Goal: Task Accomplishment & Management: Manage account settings

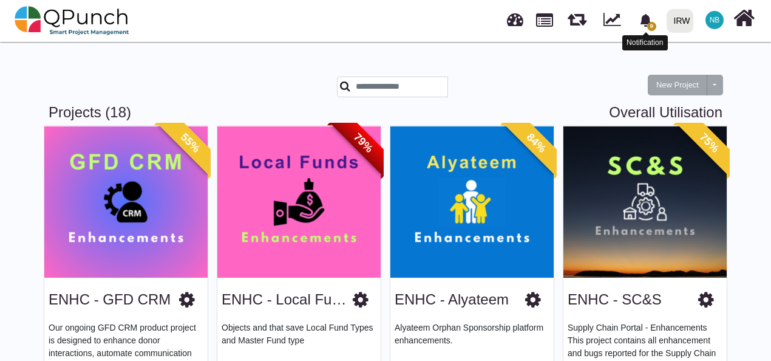
click at [652, 18] on icon "bell fill" at bounding box center [645, 20] width 13 height 13
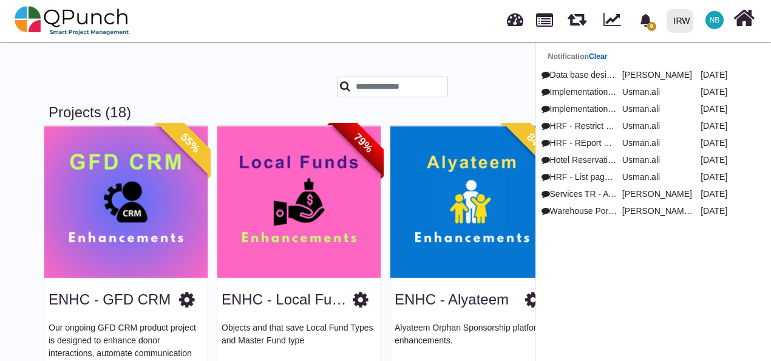
click at [603, 57] on link "Clear" at bounding box center [598, 56] width 19 height 8
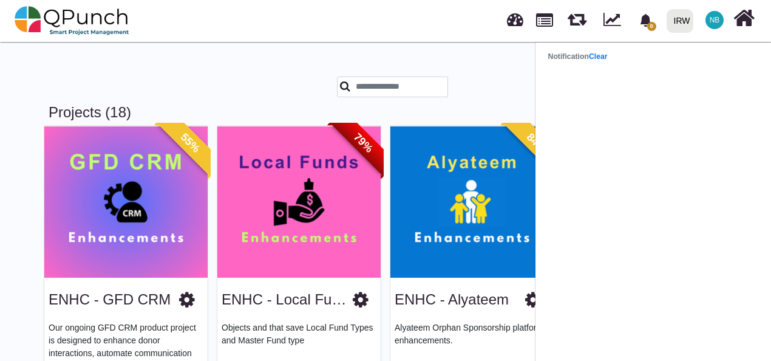
click at [495, 67] on div "New Project Toggle dropdown New Project Wiz" at bounding box center [385, 77] width 692 height 53
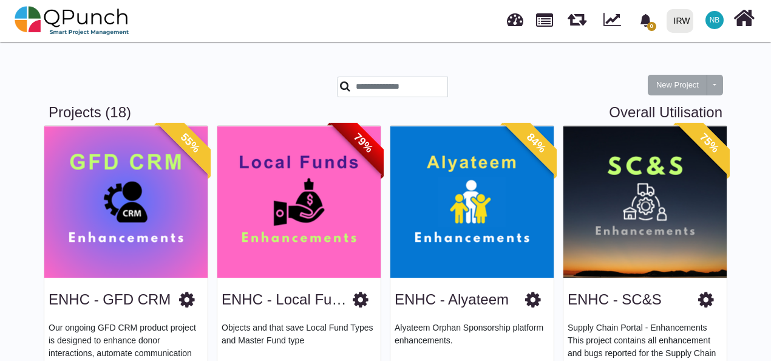
click at [717, 15] on span "NB" at bounding box center [714, 20] width 18 height 18
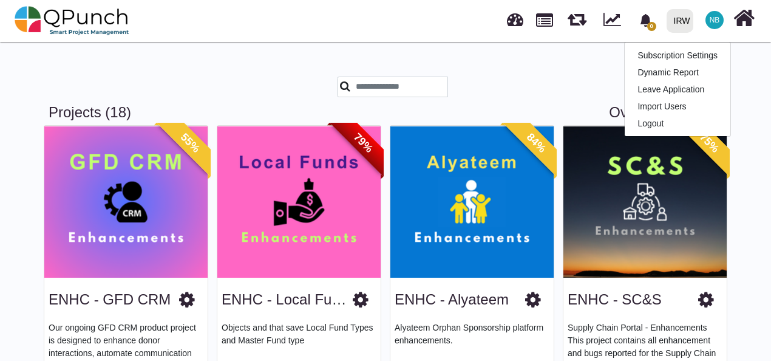
click at [708, 297] on icon at bounding box center [706, 299] width 16 height 18
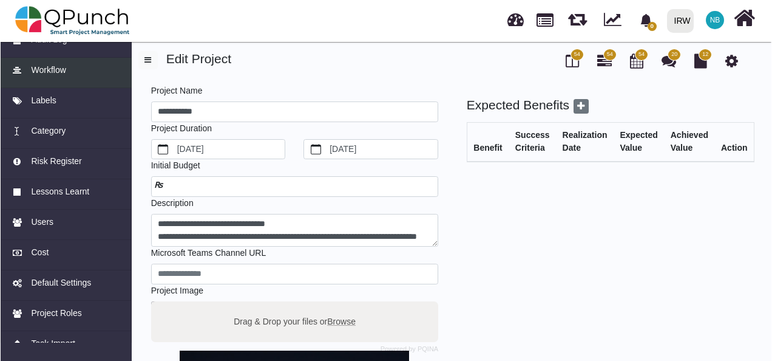
scroll to position [138, 0]
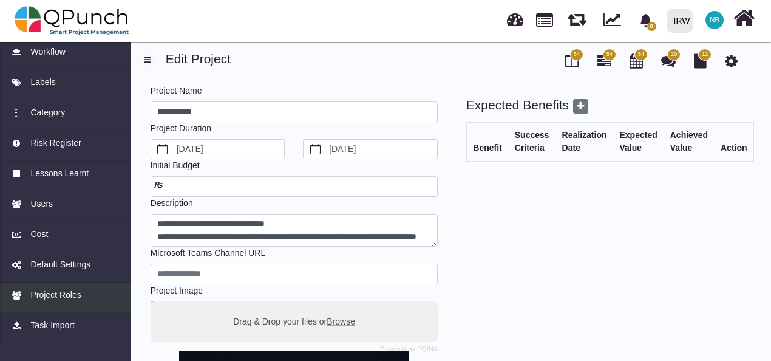
click at [60, 301] on link "Project Roles" at bounding box center [65, 297] width 131 height 30
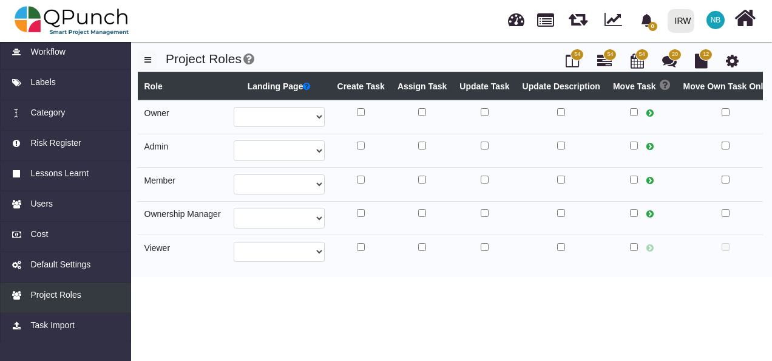
select select
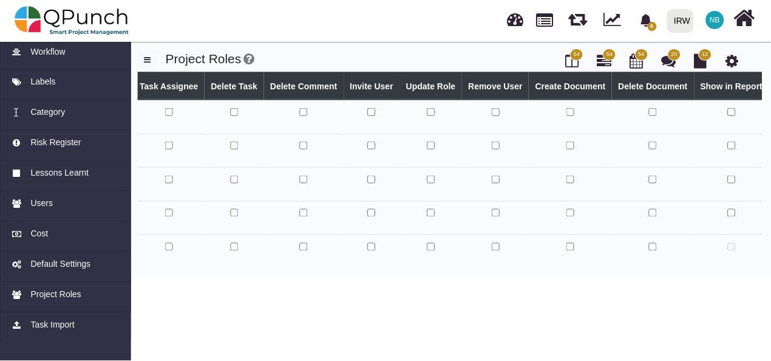
scroll to position [0, 705]
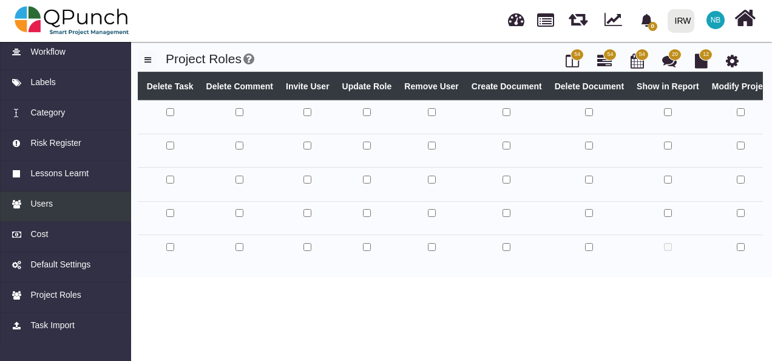
click at [39, 203] on span "Users" at bounding box center [41, 203] width 22 height 13
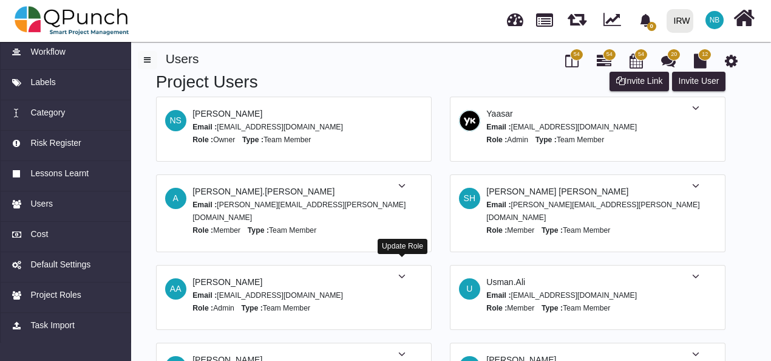
click at [402, 272] on icon at bounding box center [401, 276] width 7 height 8
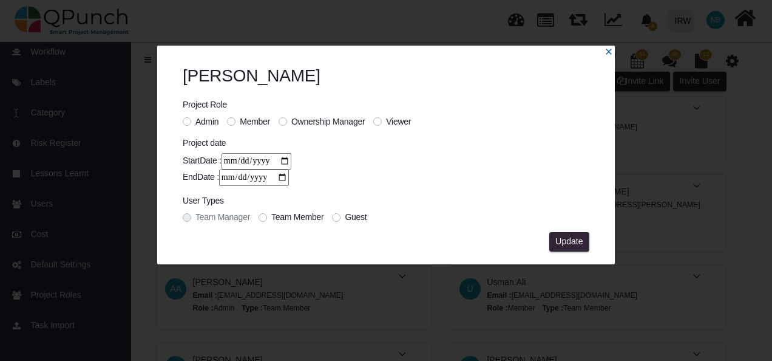
click at [609, 51] on icon "x" at bounding box center [608, 51] width 5 height 5
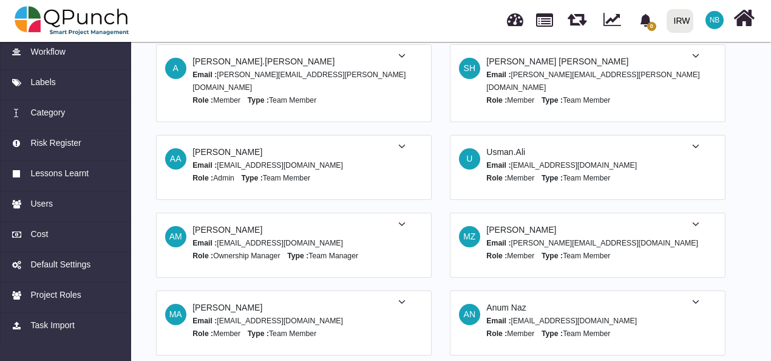
scroll to position [132, 0]
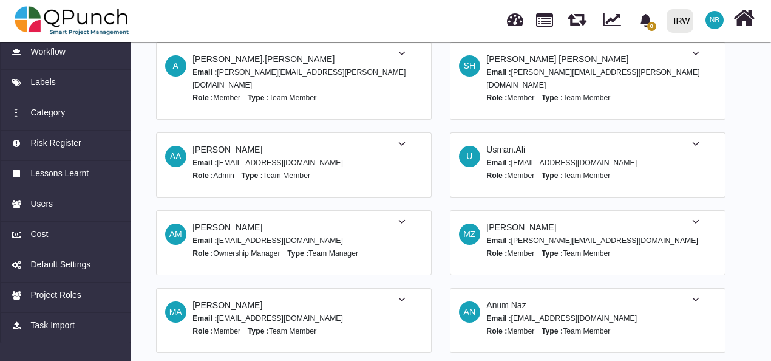
click at [398, 215] on span at bounding box center [402, 221] width 58 height 13
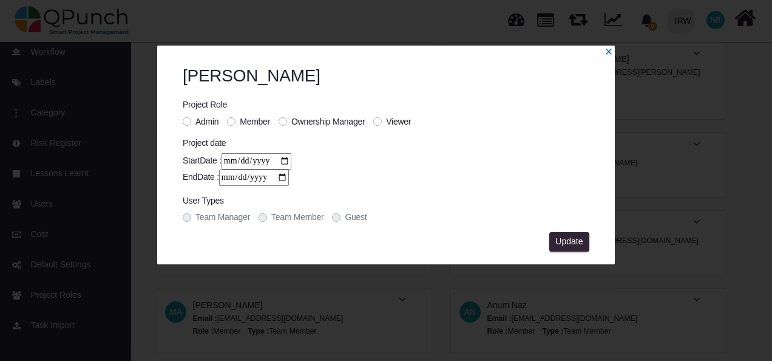
click at [611, 52] on icon "x" at bounding box center [608, 51] width 8 height 8
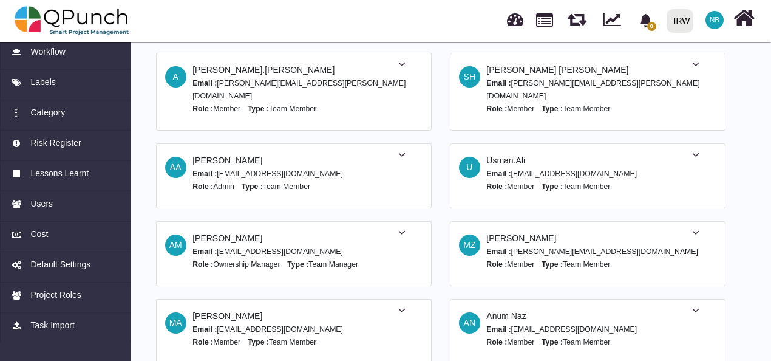
scroll to position [0, 0]
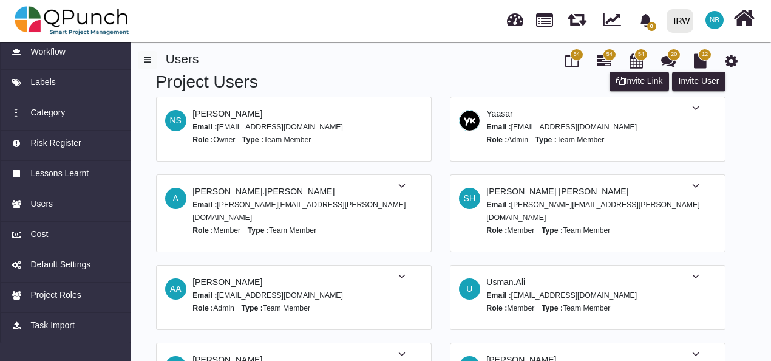
click at [734, 59] on icon at bounding box center [731, 60] width 13 height 15
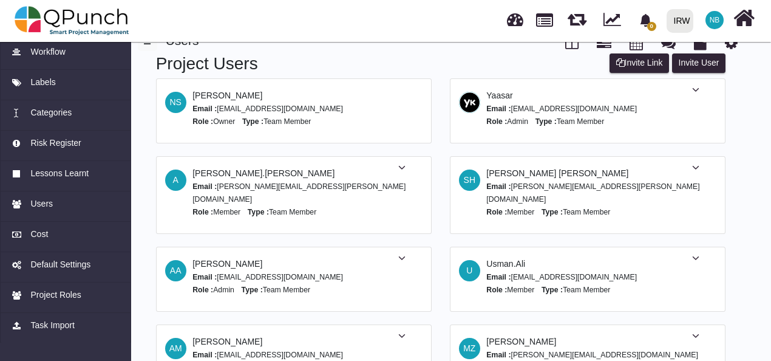
scroll to position [19, 0]
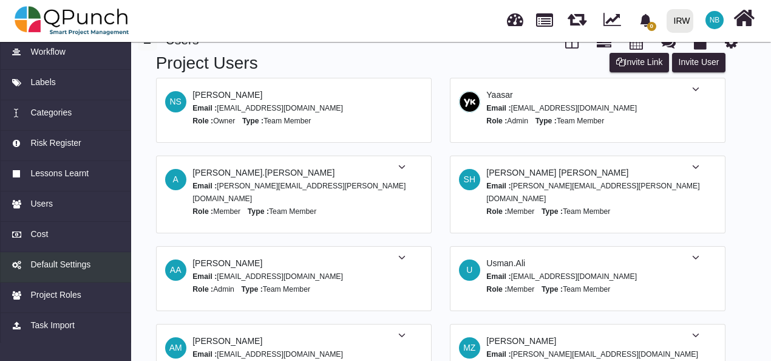
click at [47, 263] on span "Default Settings" at bounding box center [60, 264] width 60 height 13
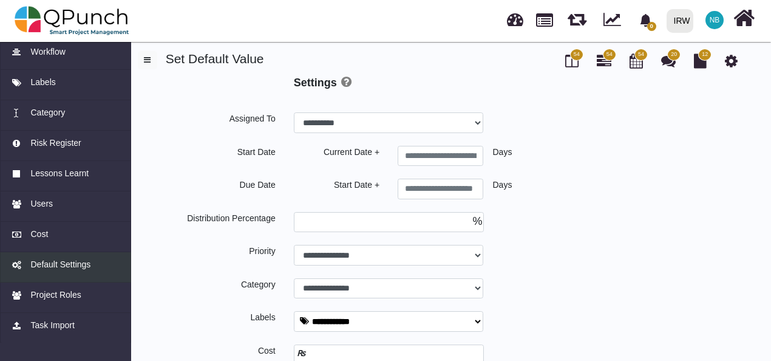
select select
type input "*"
select select
click at [81, 269] on span "Default Settings" at bounding box center [60, 264] width 60 height 13
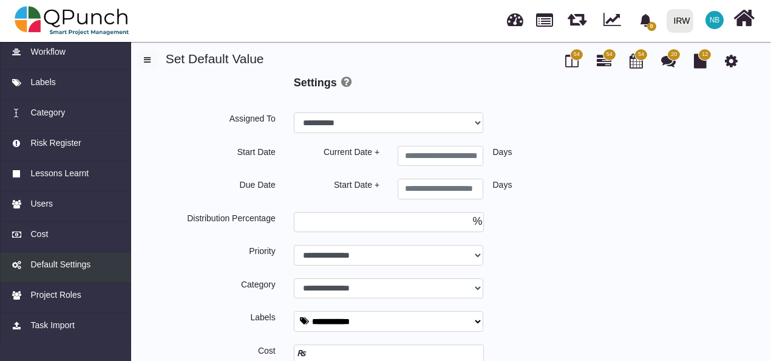
click at [81, 269] on span "Default Settings" at bounding box center [60, 264] width 60 height 13
click at [81, 260] on span "Default Settings" at bounding box center [60, 264] width 60 height 13
click at [59, 263] on span "Default Settings" at bounding box center [60, 264] width 60 height 13
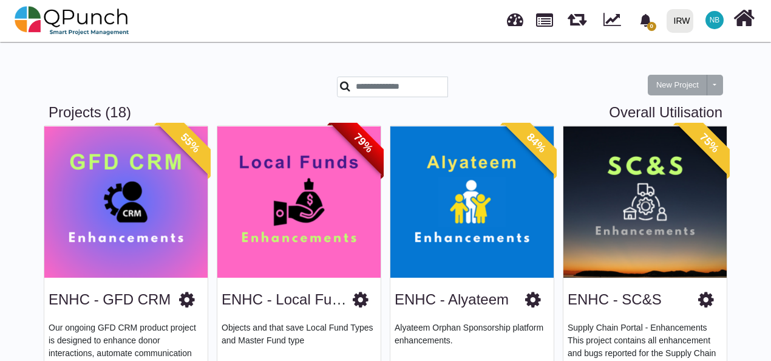
click at [716, 22] on span "NB" at bounding box center [714, 19] width 10 height 7
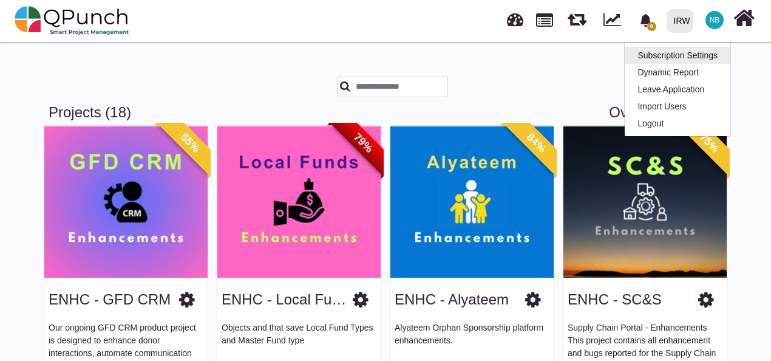
click at [704, 51] on link "Subscription Settings" at bounding box center [678, 55] width 106 height 17
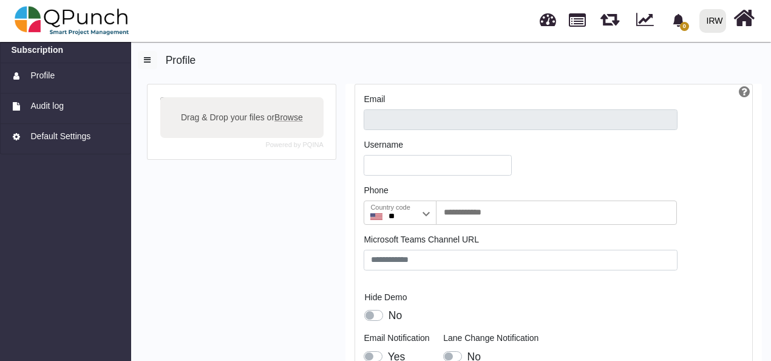
type input "**********"
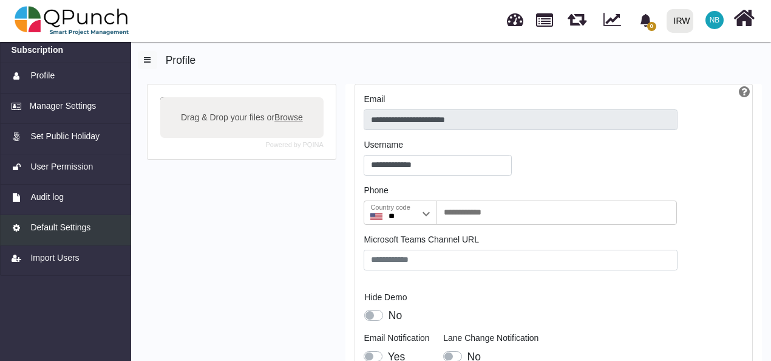
click at [72, 228] on span "Default Settings" at bounding box center [60, 227] width 60 height 13
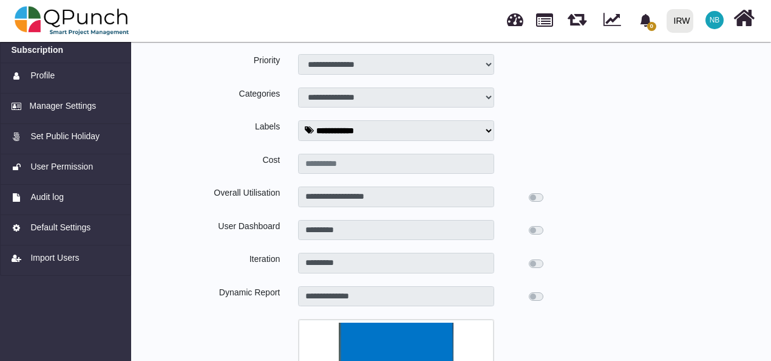
type input "*"
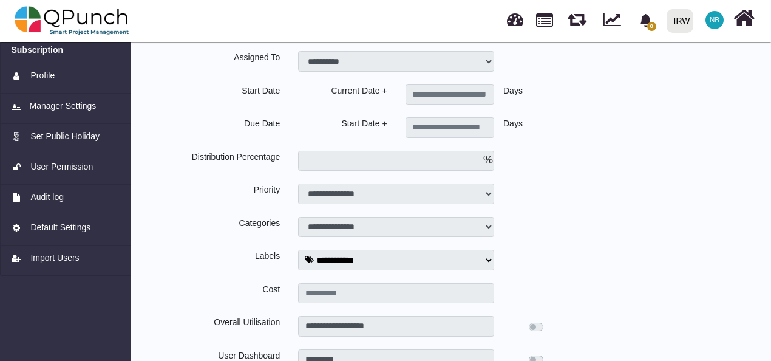
scroll to position [57, 0]
click at [75, 160] on link "User Permission" at bounding box center [65, 169] width 131 height 30
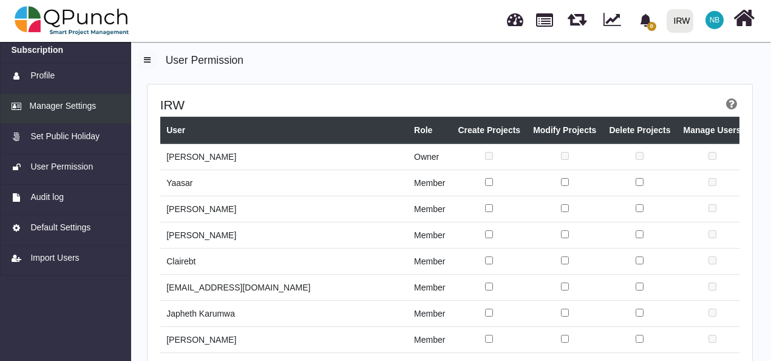
click at [75, 111] on span "Manager Settings" at bounding box center [63, 106] width 67 height 13
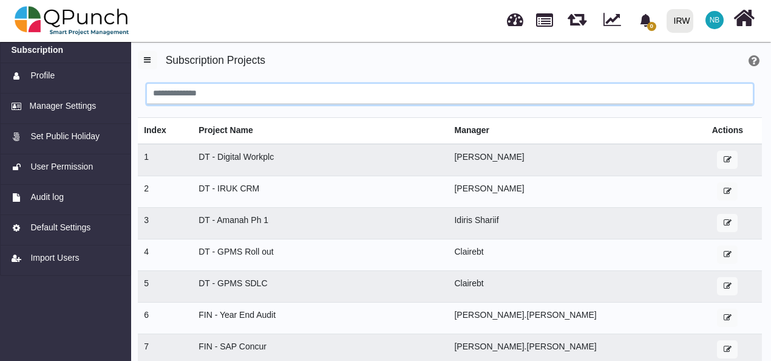
click at [290, 91] on input "search" at bounding box center [450, 94] width 606 height 21
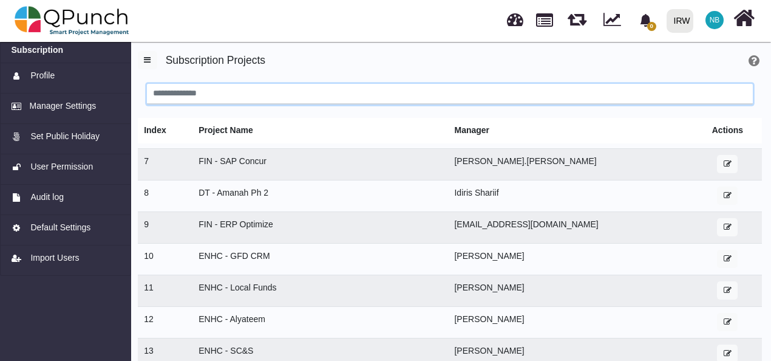
scroll to position [191, 0]
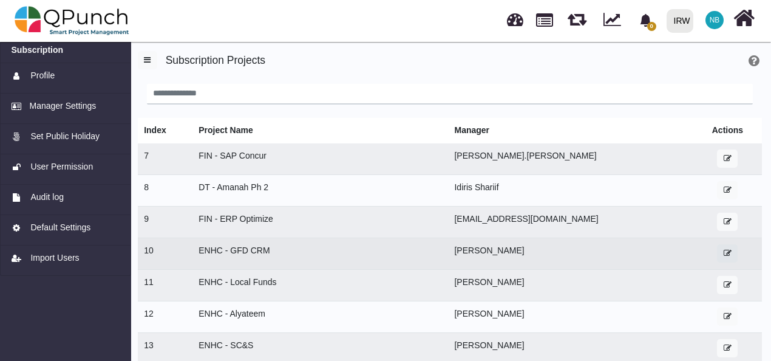
click at [723, 254] on icon "button" at bounding box center [727, 253] width 8 height 8
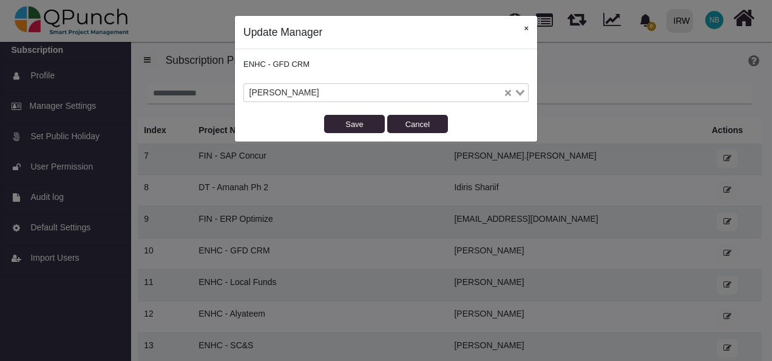
click at [528, 30] on button "×" at bounding box center [526, 28] width 22 height 25
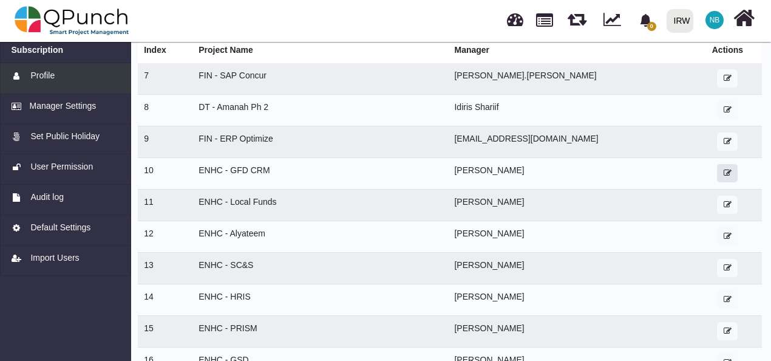
scroll to position [83, 0]
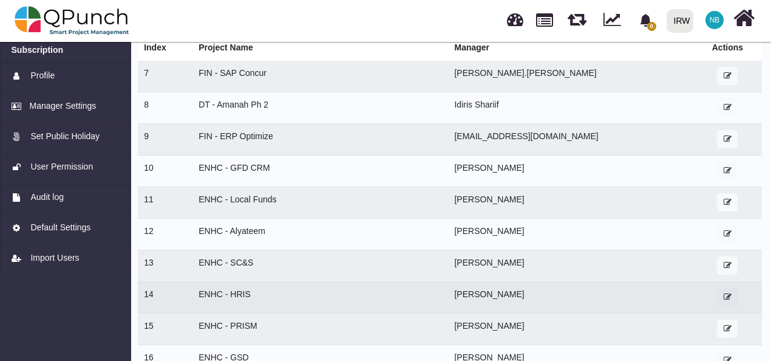
click at [723, 296] on icon "button" at bounding box center [727, 297] width 8 height 8
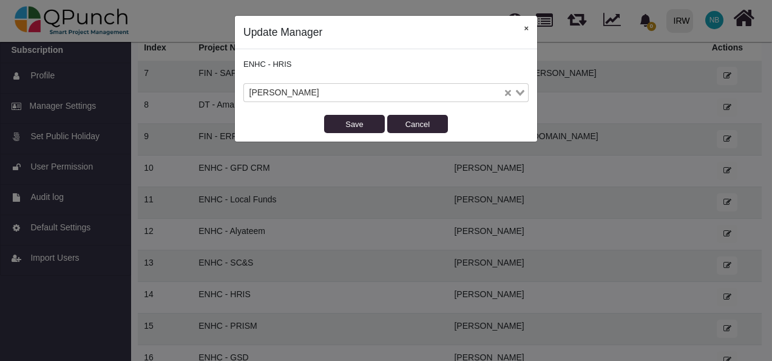
click at [528, 29] on button "×" at bounding box center [526, 28] width 22 height 25
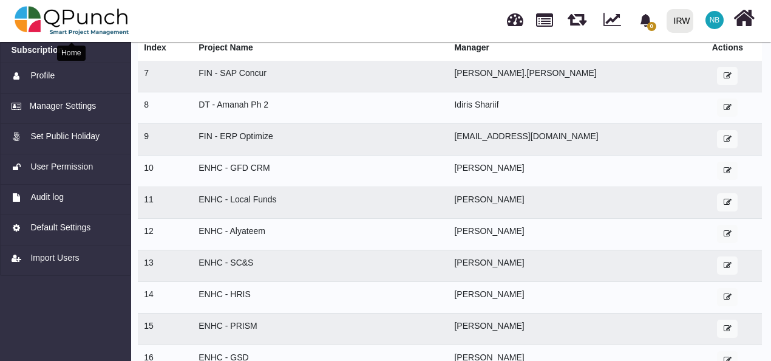
click at [64, 22] on img at bounding box center [72, 20] width 115 height 36
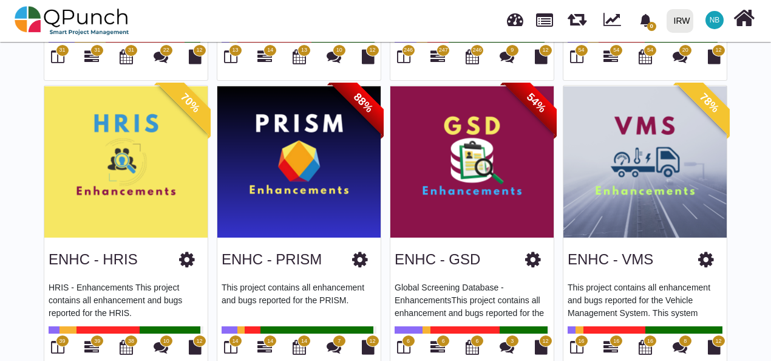
scroll to position [331, 0]
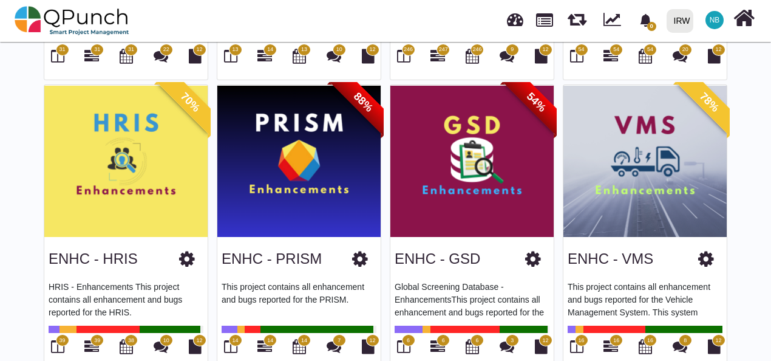
click at [188, 252] on icon at bounding box center [187, 258] width 16 height 18
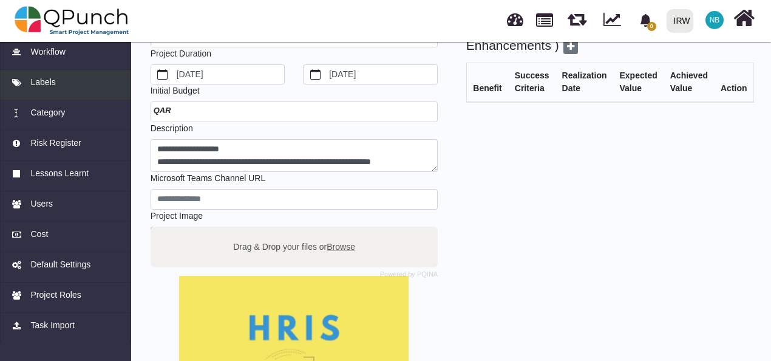
scroll to position [76, 0]
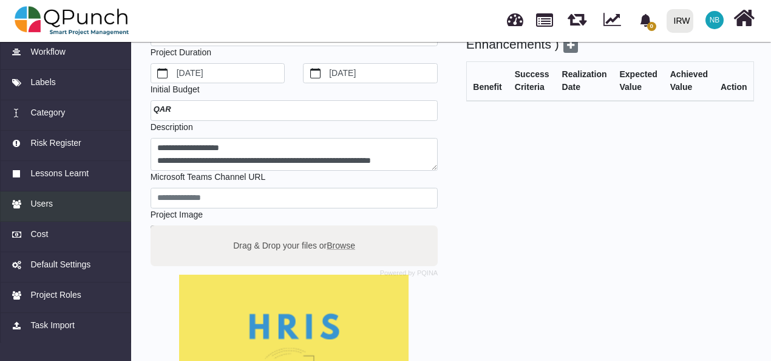
click at [42, 209] on span "Users" at bounding box center [41, 203] width 22 height 13
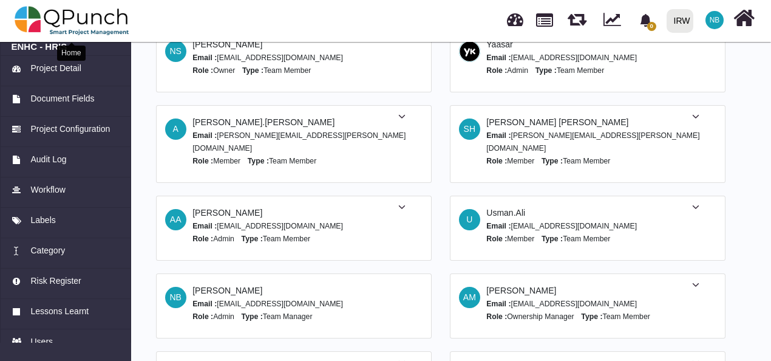
click at [55, 15] on img at bounding box center [72, 20] width 115 height 36
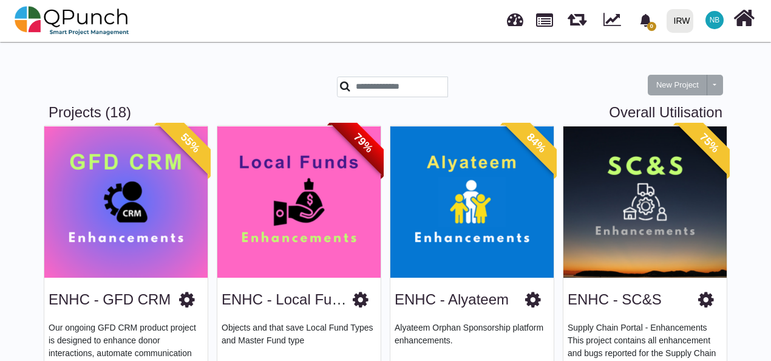
click at [710, 18] on span "NB" at bounding box center [714, 19] width 10 height 7
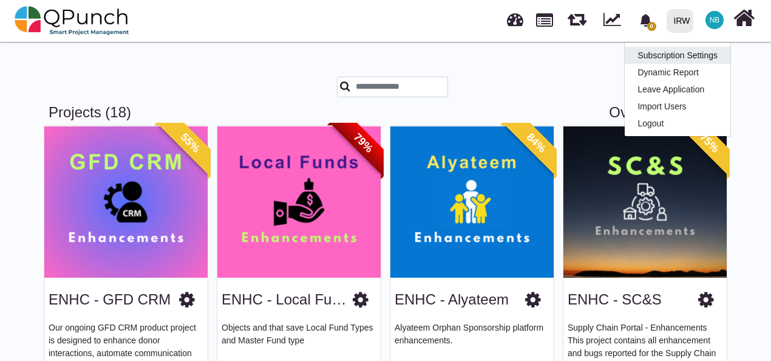
click at [695, 58] on link "Subscription Settings" at bounding box center [678, 55] width 106 height 17
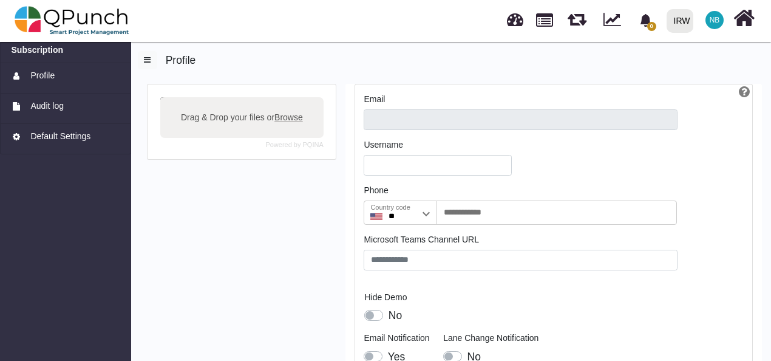
type input "**********"
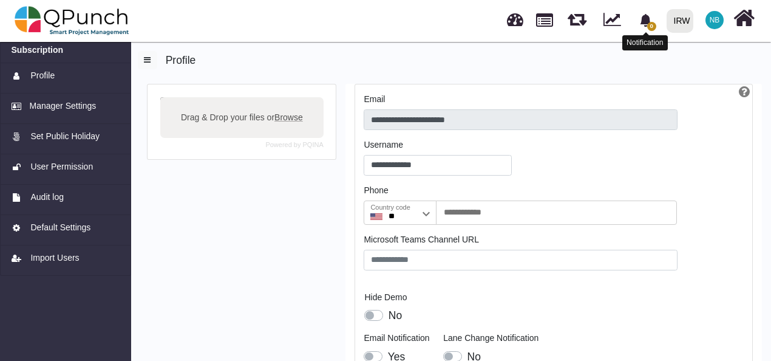
click at [649, 20] on icon "bell fill" at bounding box center [645, 20] width 11 height 13
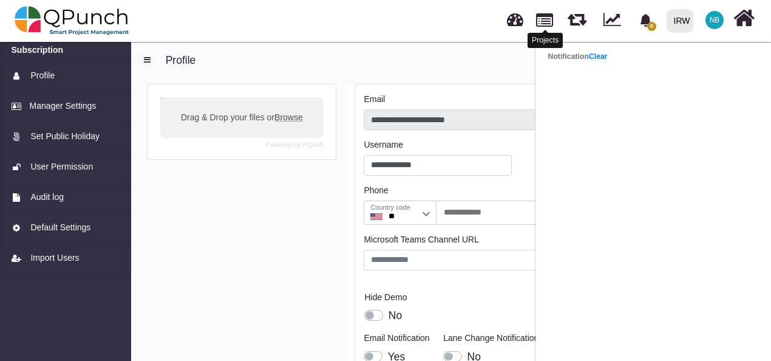
click at [546, 22] on link at bounding box center [544, 18] width 17 height 21
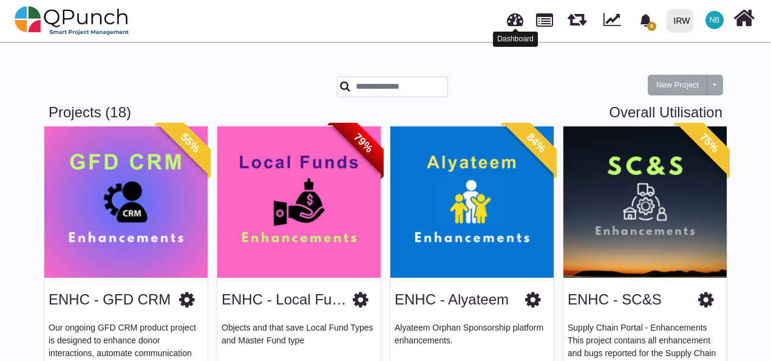
click at [515, 19] on link at bounding box center [515, 18] width 16 height 20
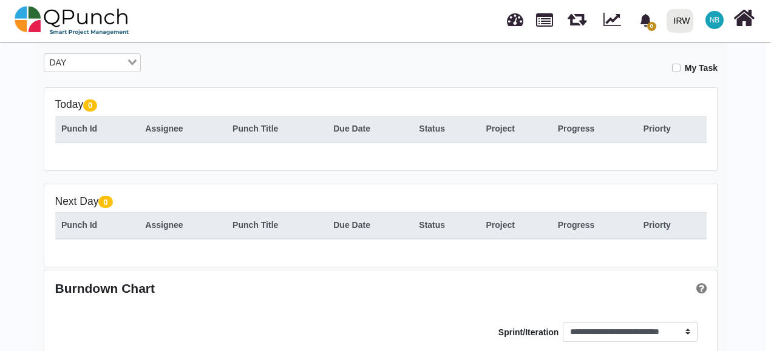
scroll to position [212, 5]
click at [127, 62] on div "Loading..." at bounding box center [133, 61] width 14 height 16
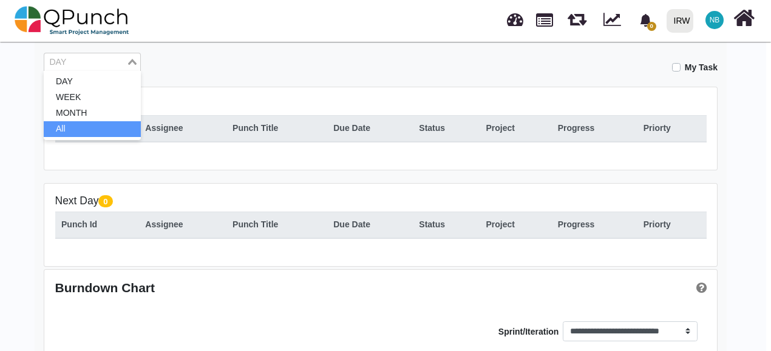
click at [127, 129] on li "All" at bounding box center [92, 129] width 97 height 16
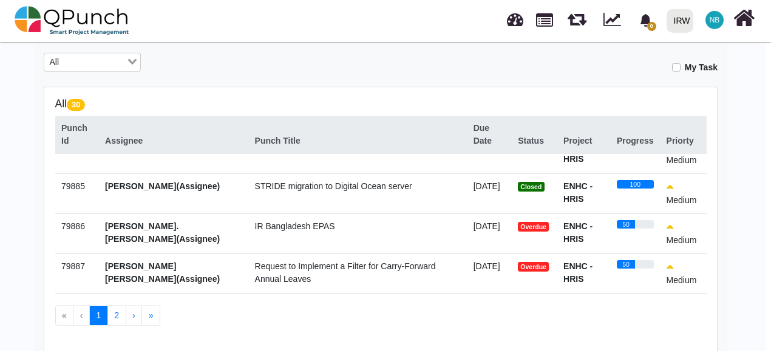
scroll to position [0, 0]
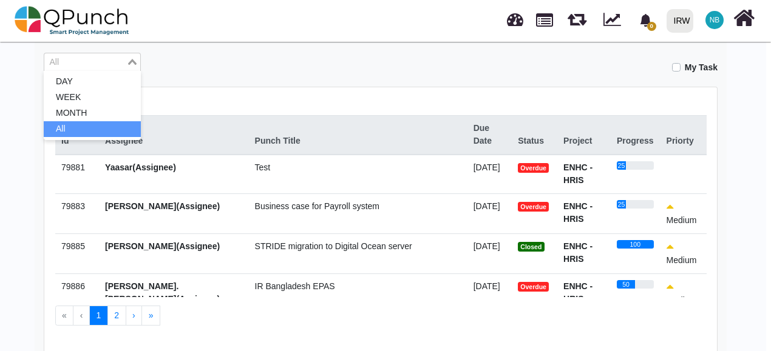
click at [122, 59] on input "Search for option" at bounding box center [86, 62] width 80 height 13
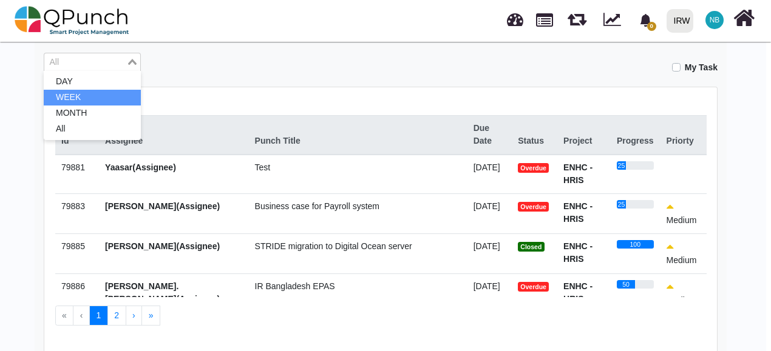
click at [122, 90] on li "WEEK" at bounding box center [92, 98] width 97 height 16
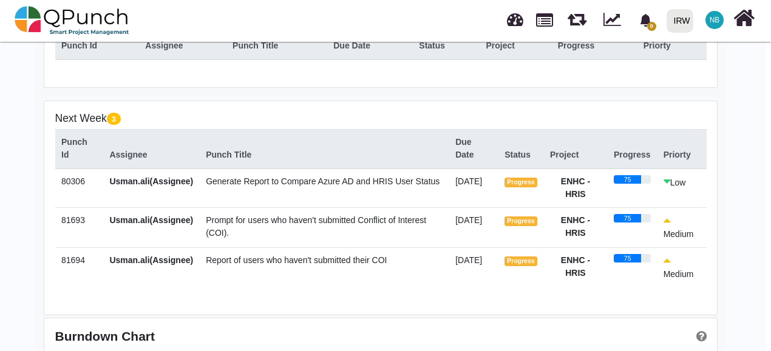
scroll to position [294, 5]
